Goal: Find specific page/section: Find specific page/section

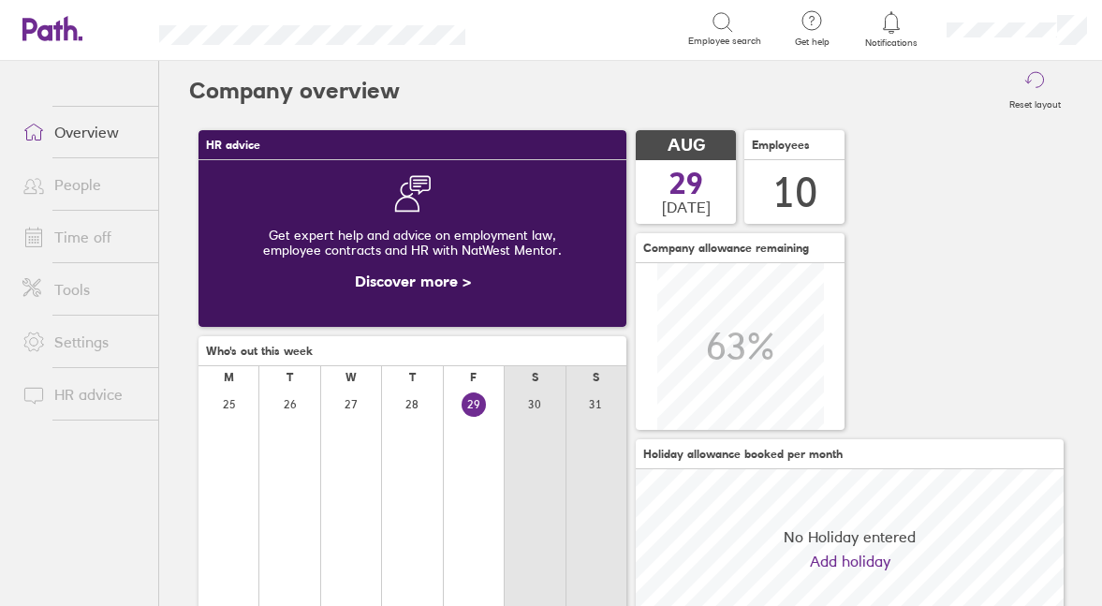
scroll to position [167, 428]
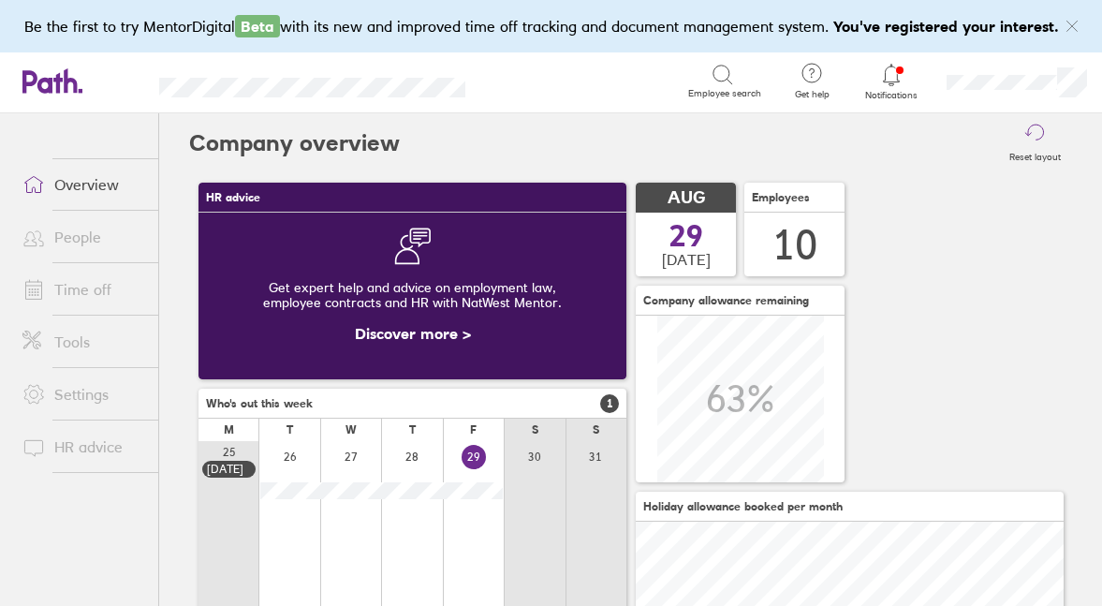
click at [73, 256] on link "People" at bounding box center [82, 236] width 151 height 37
